Goal: Navigation & Orientation: Understand site structure

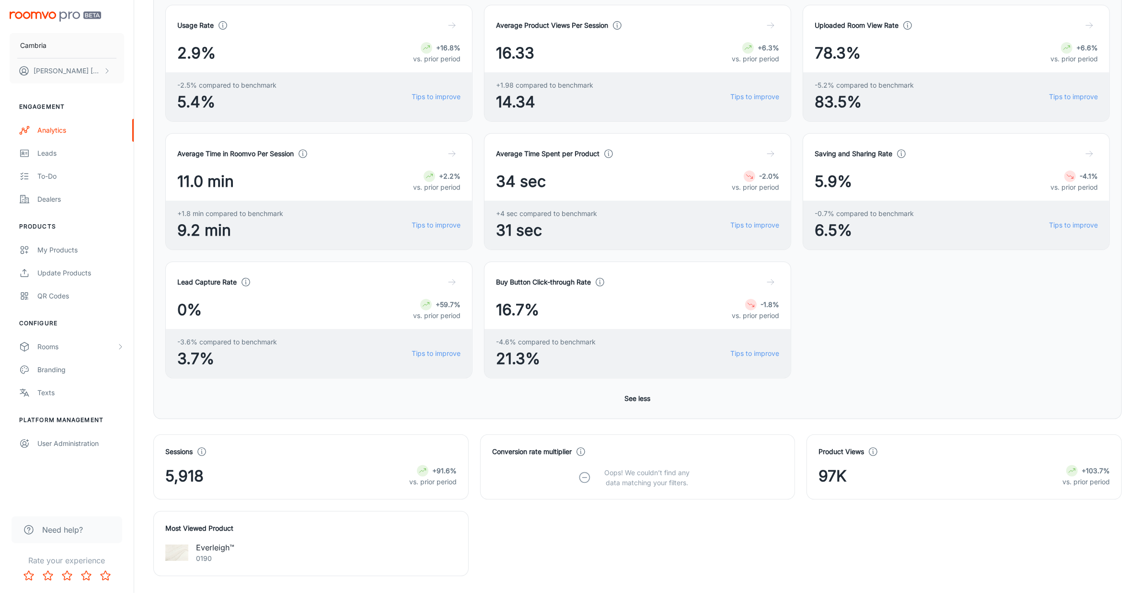
scroll to position [36, 0]
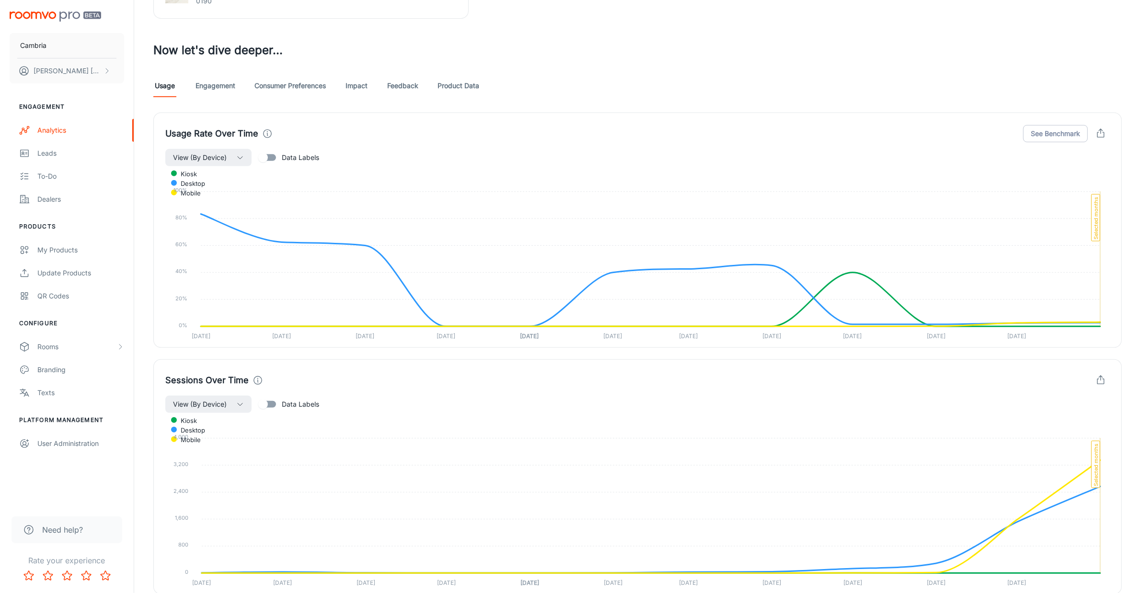
scroll to position [539, 0]
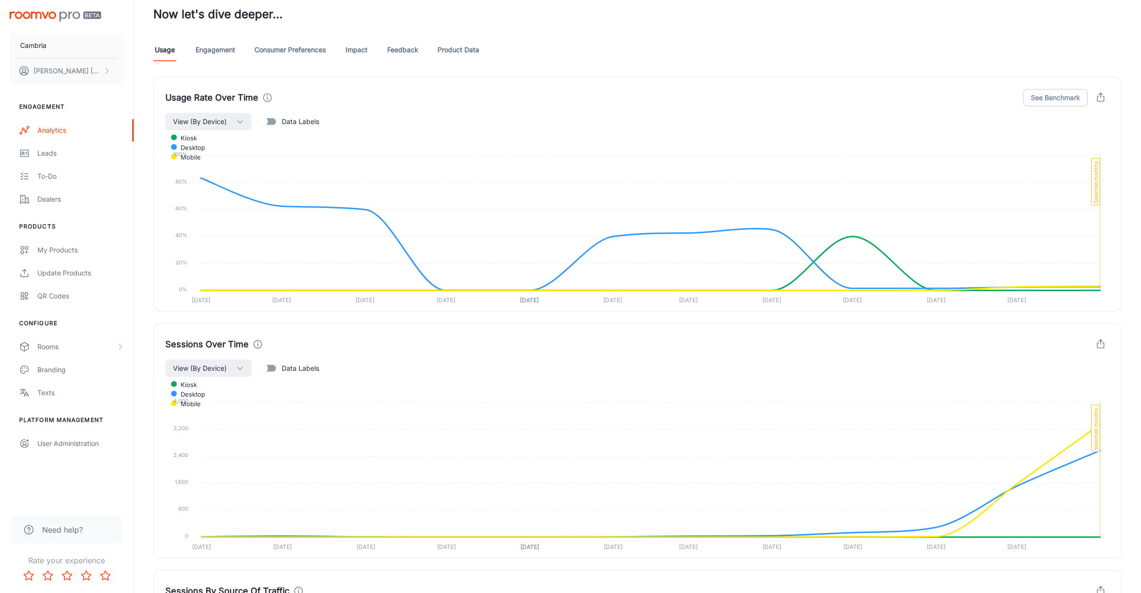
click at [403, 48] on link "Feedback" at bounding box center [402, 49] width 31 height 23
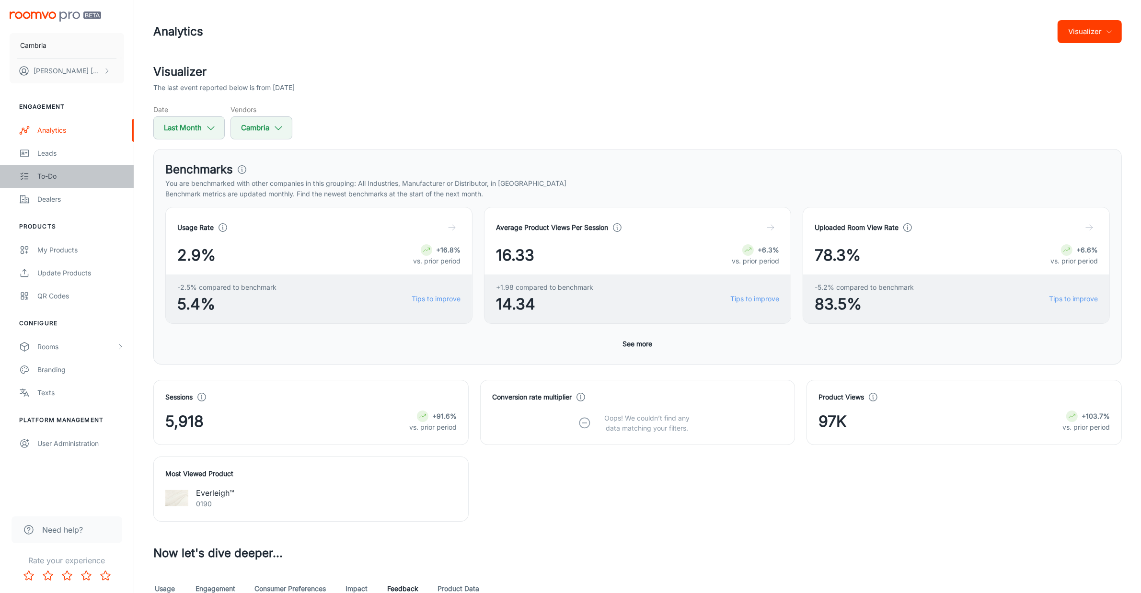
click at [46, 173] on div "To-do" at bounding box center [80, 176] width 87 height 11
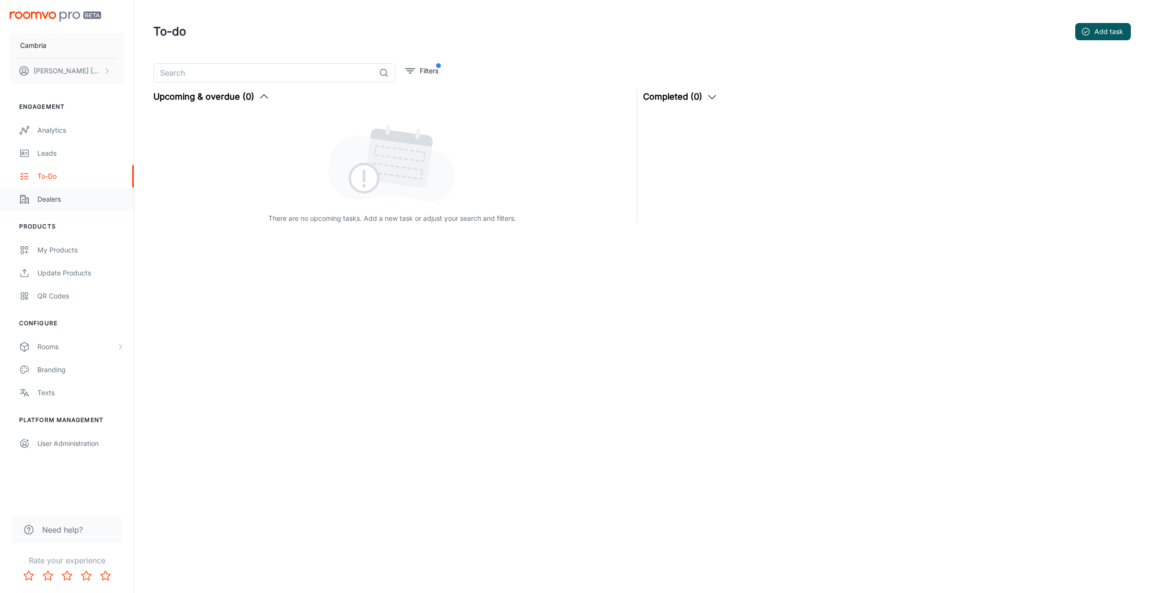
click at [50, 195] on div "Dealers" at bounding box center [80, 199] width 87 height 11
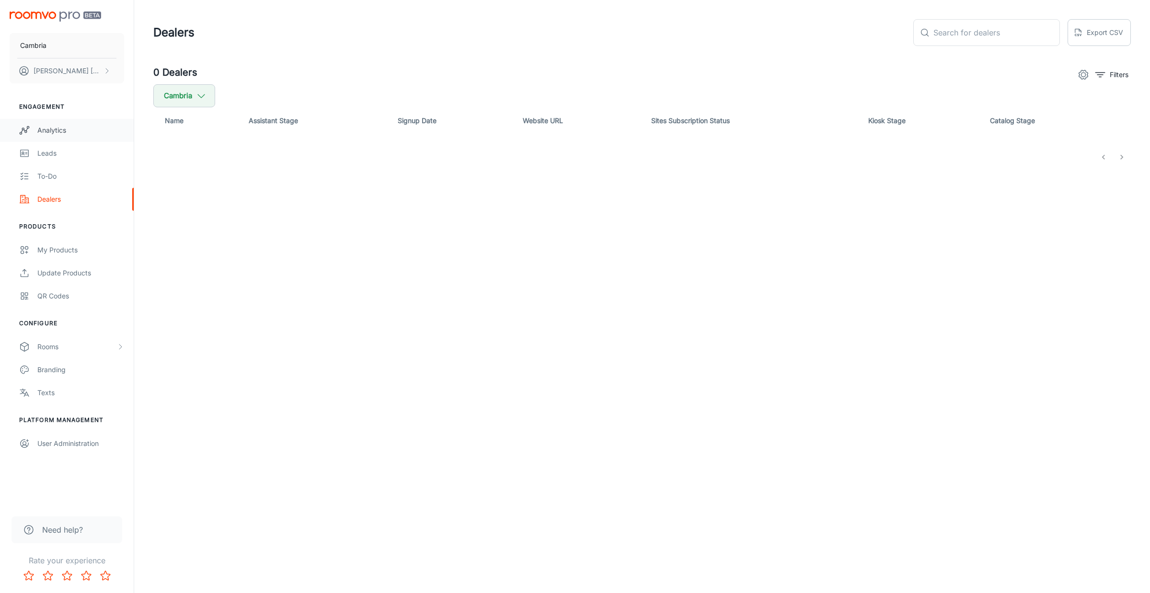
click at [58, 129] on div "Analytics" at bounding box center [80, 130] width 87 height 11
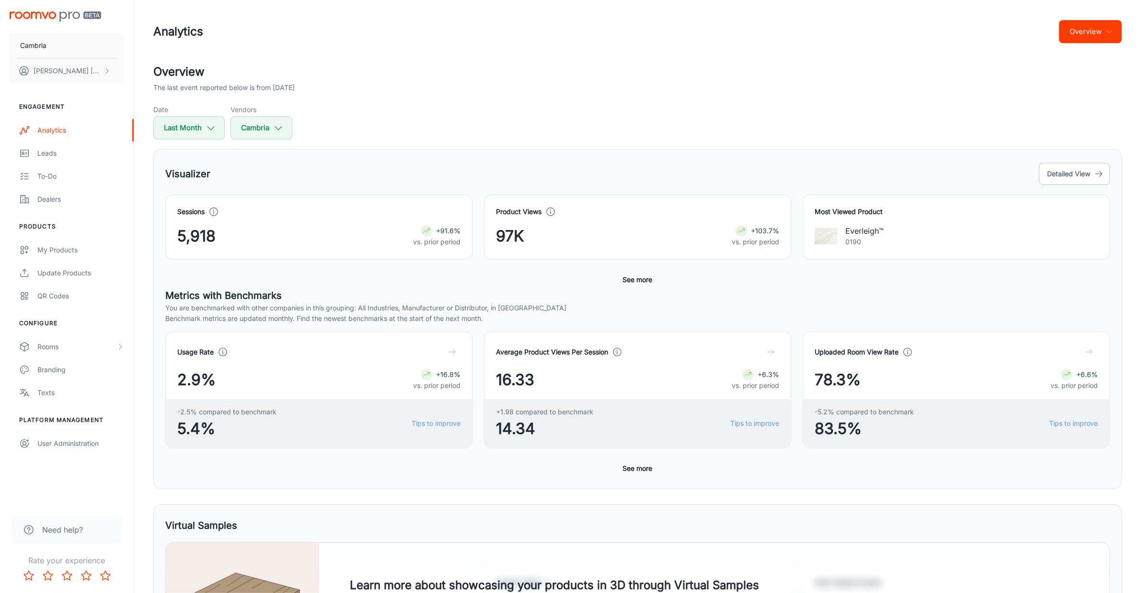
click at [1116, 24] on button "Overview" at bounding box center [1090, 31] width 63 height 23
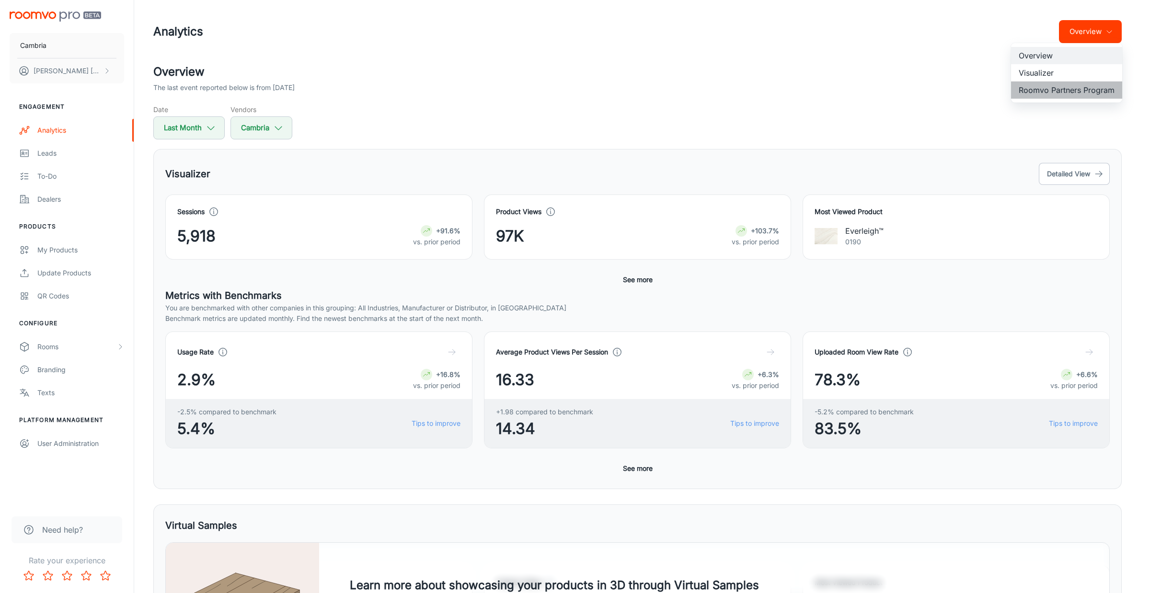
click at [1055, 89] on li "Roomvo Partners Program" at bounding box center [1066, 89] width 111 height 17
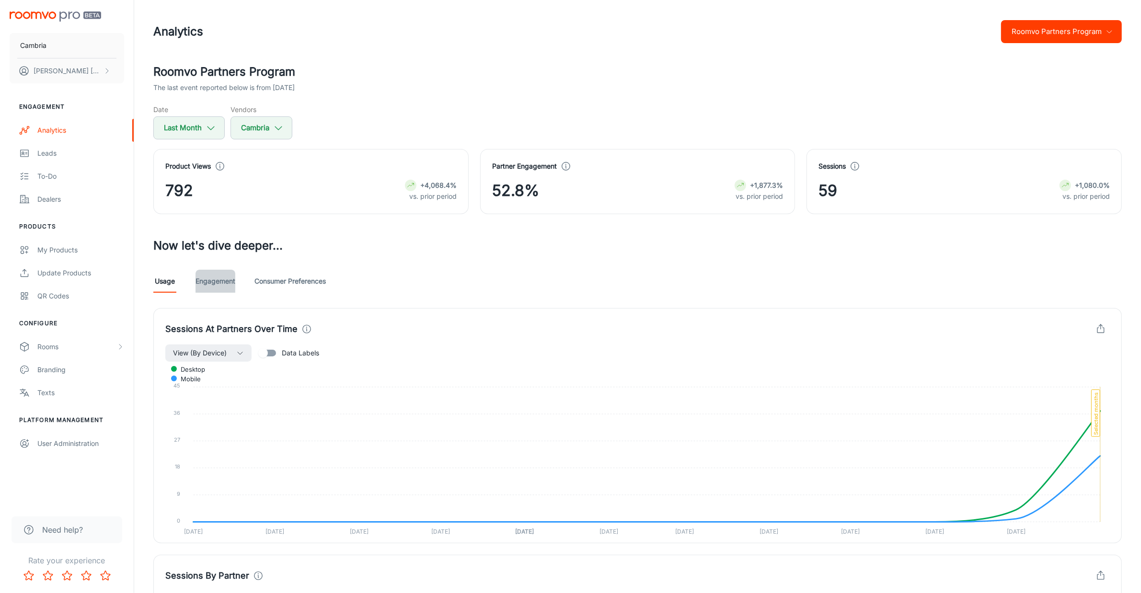
click at [219, 285] on link "Engagement" at bounding box center [216, 281] width 40 height 23
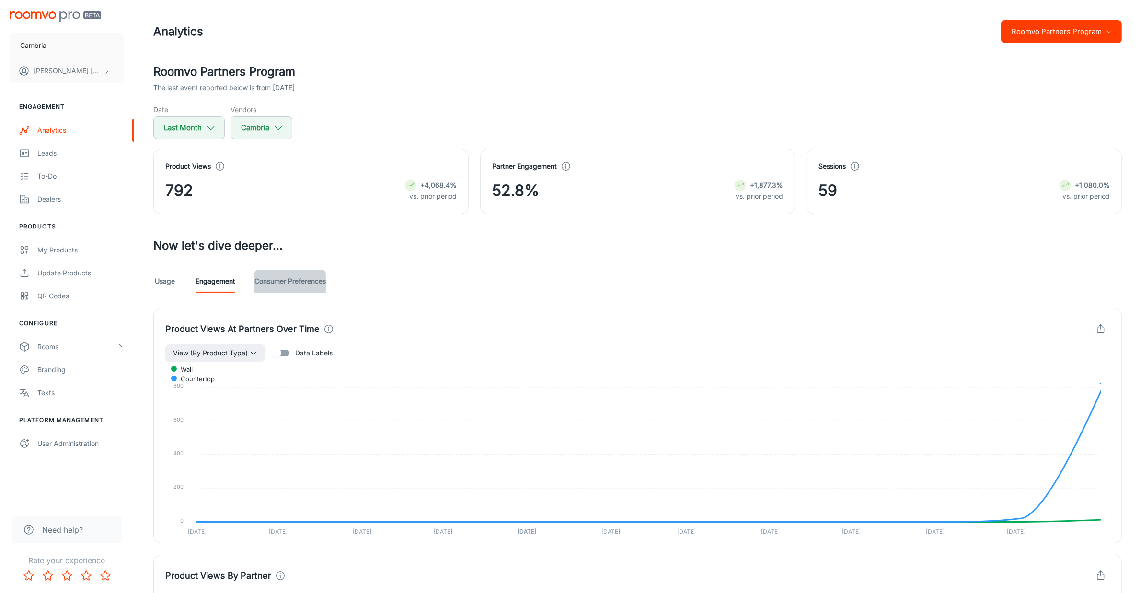
click at [298, 286] on link "Consumer Preferences" at bounding box center [289, 281] width 71 height 23
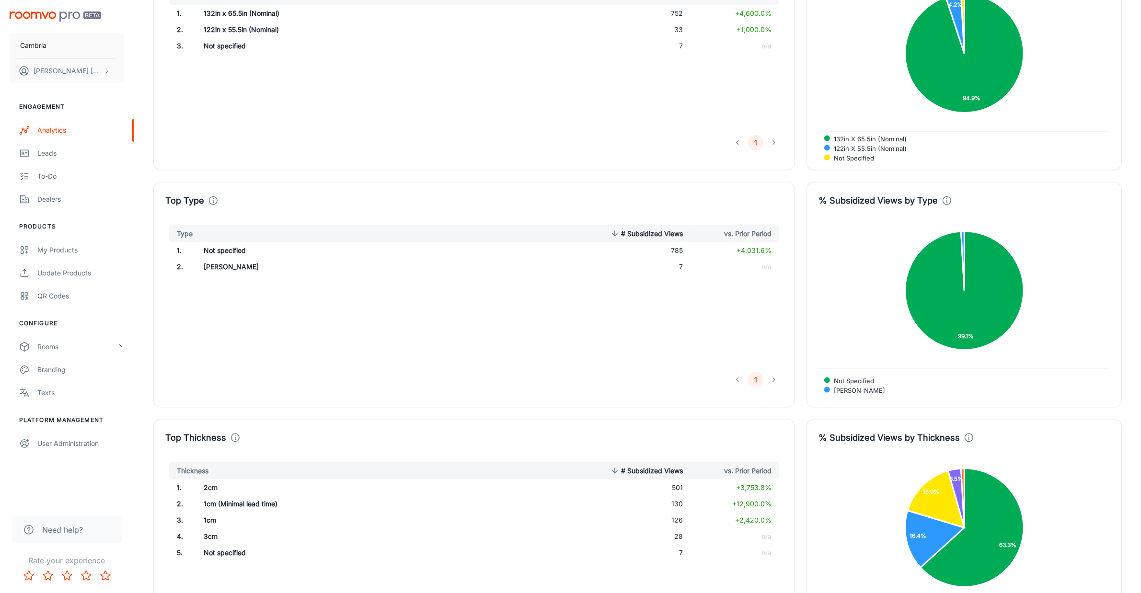
scroll to position [1732, 0]
